Goal: Obtain resource: Download file/media

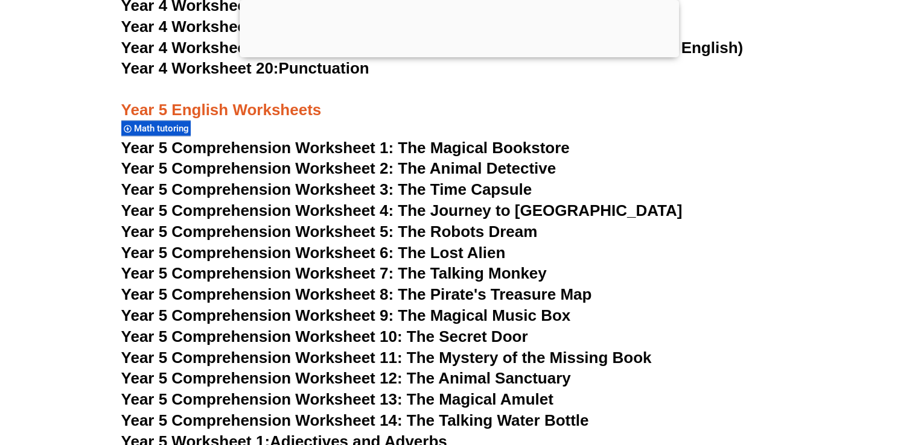
scroll to position [5649, 0]
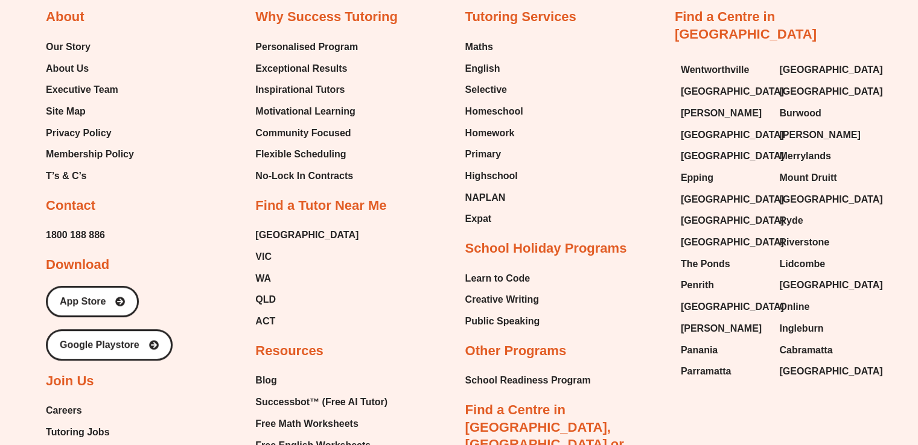
scroll to position [5094, 0]
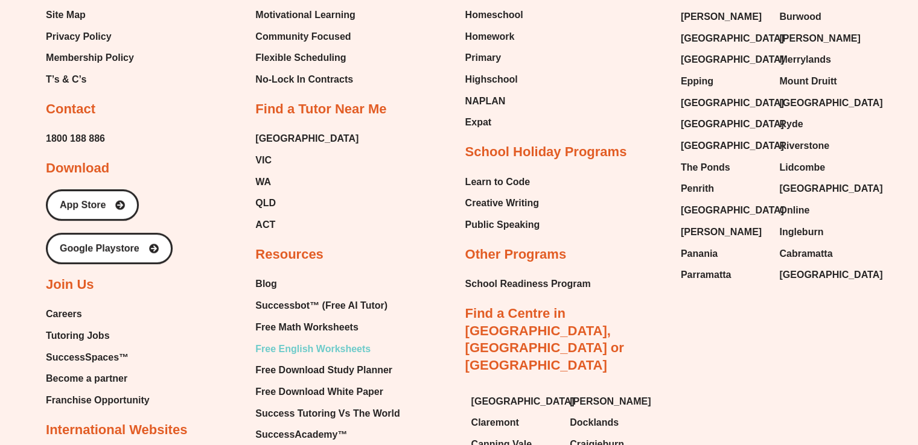
click at [284, 340] on span "Free English Worksheets" at bounding box center [312, 349] width 115 height 18
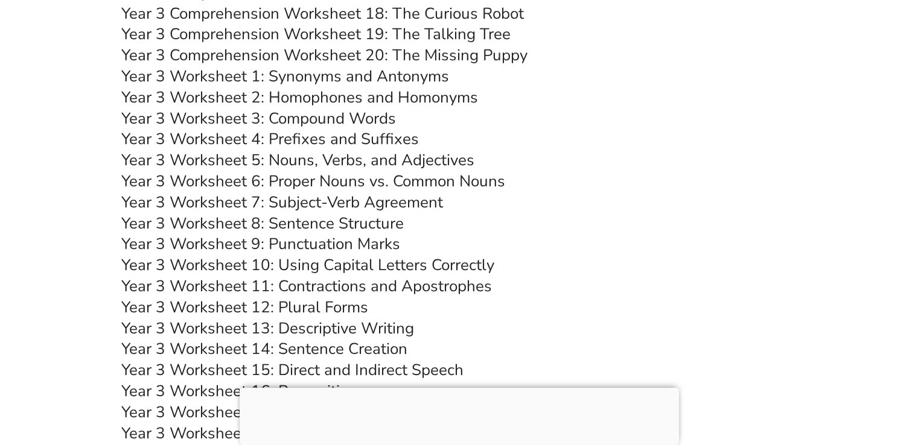
scroll to position [4246, 0]
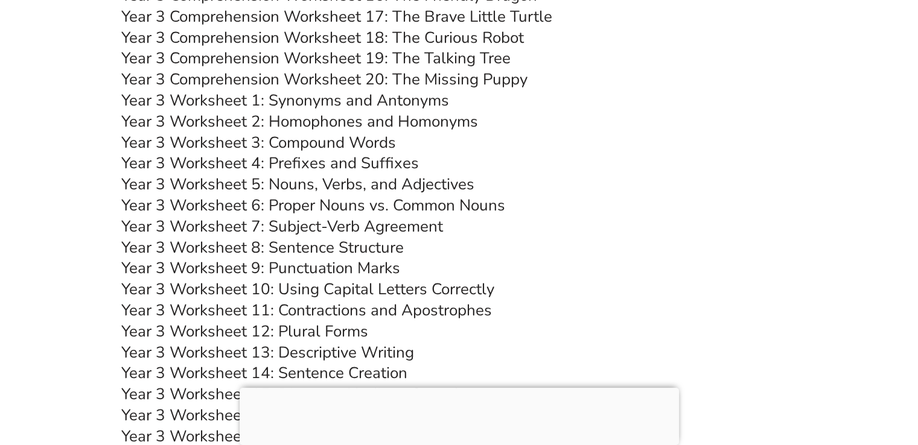
click at [340, 183] on link "Year 3 Worksheet 5: Nouns, Verbs, and Adjectives" at bounding box center [297, 184] width 353 height 21
